Goal: Obtain resource: Obtain resource

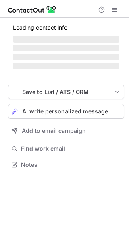
scroll to position [177, 129]
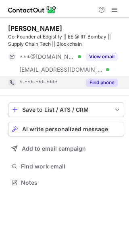
click at [99, 83] on button "Find phone" at bounding box center [102, 82] width 32 height 8
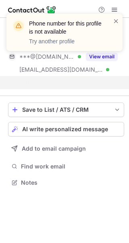
scroll to position [164, 129]
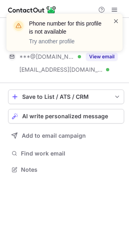
click at [118, 24] on span at bounding box center [116, 21] width 6 height 8
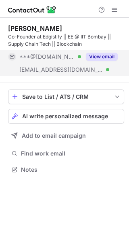
click at [110, 57] on button "View email" at bounding box center [102, 57] width 32 height 8
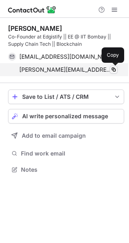
click at [115, 69] on span at bounding box center [114, 69] width 6 height 6
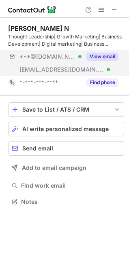
scroll to position [196, 129]
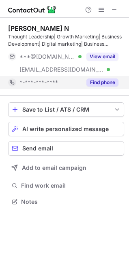
click at [102, 80] on button "Find phone" at bounding box center [102, 82] width 32 height 8
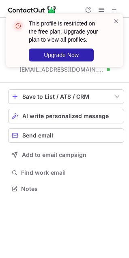
scroll to position [183, 129]
